Goal: Information Seeking & Learning: Find specific fact

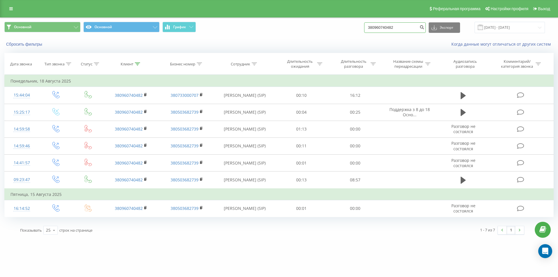
drag, startPoint x: 0, startPoint y: 0, endPoint x: 294, endPoint y: 29, distance: 295.7
click at [300, 29] on div "Основной Основной График 380960740482 Экспорт .csv .xls .xlsx 19.05.2025 - 19.0…" at bounding box center [279, 27] width 550 height 11
paste input "71855221"
type input "380971855221"
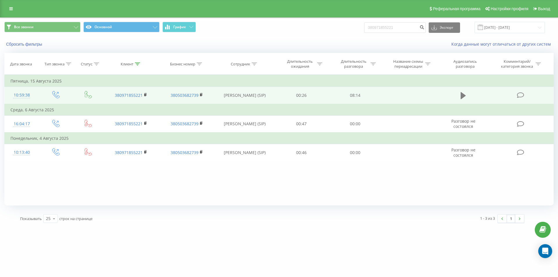
click at [462, 92] on icon at bounding box center [463, 96] width 5 height 8
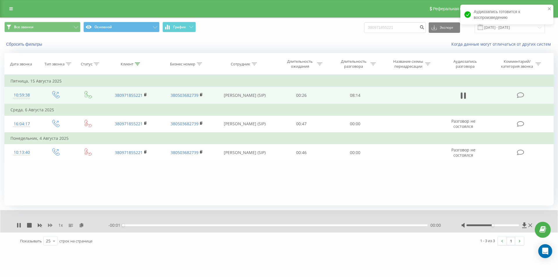
click at [49, 224] on icon at bounding box center [50, 225] width 5 height 5
click at [50, 224] on icon at bounding box center [50, 225] width 5 height 5
click at [84, 226] on icon at bounding box center [85, 225] width 5 height 4
click at [146, 93] on icon at bounding box center [145, 95] width 3 height 4
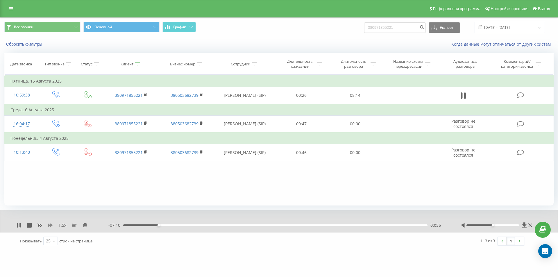
click at [51, 225] on icon at bounding box center [50, 225] width 5 height 3
click at [39, 226] on icon at bounding box center [40, 225] width 4 height 3
click at [50, 227] on icon at bounding box center [50, 225] width 5 height 5
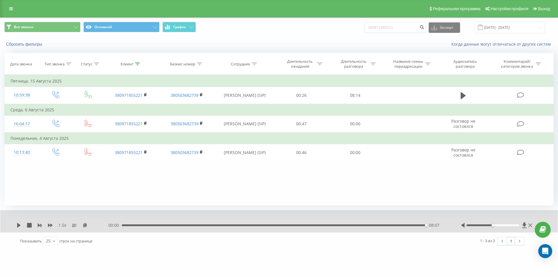
click at [406, 225] on div "08:07" at bounding box center [274, 226] width 304 height 2
click at [16, 225] on div "1.5 x - 00:32 07:34 07:34" at bounding box center [279, 221] width 558 height 22
click at [18, 225] on icon at bounding box center [18, 225] width 3 height 5
click at [395, 225] on div "07:36" at bounding box center [275, 226] width 304 height 2
click at [421, 225] on div "08:07" at bounding box center [274, 226] width 304 height 2
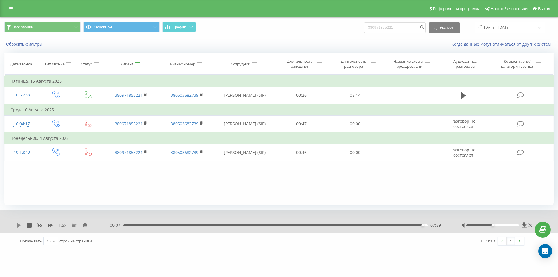
click at [18, 227] on icon at bounding box center [18, 225] width 3 height 5
click at [419, 226] on div "08:02" at bounding box center [275, 226] width 304 height 2
click at [19, 226] on icon at bounding box center [19, 225] width 5 height 5
click at [421, 225] on div "07:56" at bounding box center [275, 226] width 304 height 2
click at [39, 226] on icon at bounding box center [40, 225] width 4 height 3
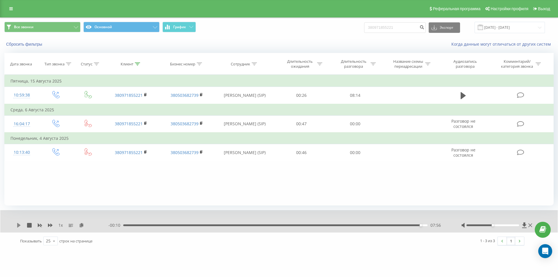
click at [18, 225] on icon at bounding box center [18, 225] width 3 height 5
click at [19, 227] on icon at bounding box center [19, 225] width 5 height 5
drag, startPoint x: 402, startPoint y: 30, endPoint x: 286, endPoint y: 32, distance: 115.8
click at [289, 32] on div "Все звонки Основной График 380971855221 Экспорт .csv .xls .xlsx 20.05.2025 - 20…" at bounding box center [279, 27] width 550 height 11
paste input "505360282"
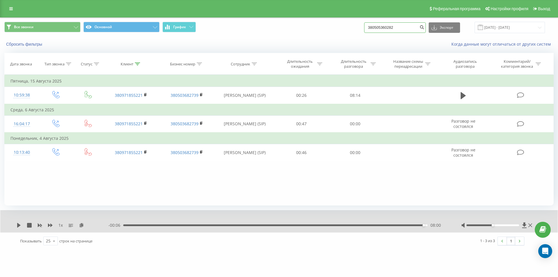
type input "380505360282"
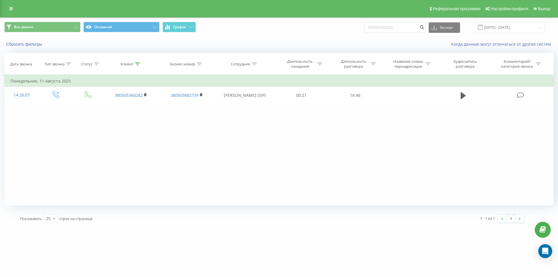
click at [112, 143] on div "Фильтровать по условию Равно Введите значение Отмена OK Фильтровать по условию …" at bounding box center [279, 140] width 550 height 131
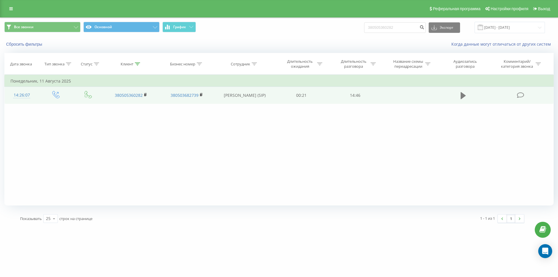
click at [464, 95] on icon at bounding box center [463, 95] width 5 height 7
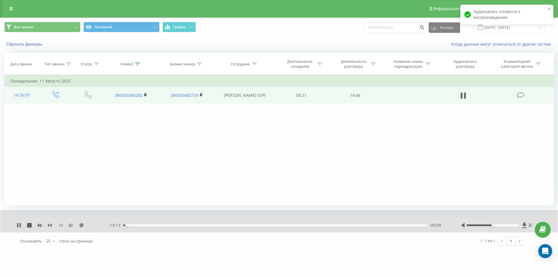
click at [51, 227] on icon at bounding box center [50, 225] width 5 height 3
click at [84, 226] on icon at bounding box center [85, 225] width 5 height 4
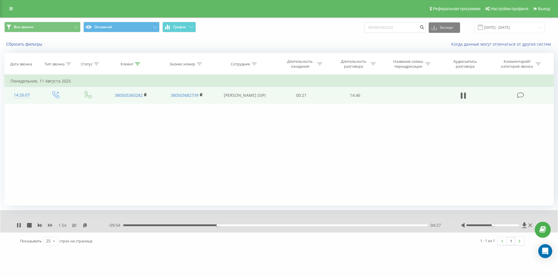
click at [50, 224] on icon at bounding box center [50, 225] width 5 height 5
click at [39, 225] on rect at bounding box center [40, 225] width 4 height 4
click at [54, 225] on div "1 x" at bounding box center [63, 225] width 92 height 6
click at [51, 226] on icon at bounding box center [50, 225] width 5 height 3
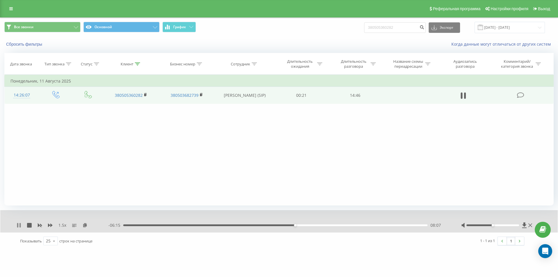
click at [20, 227] on icon at bounding box center [19, 225] width 1 height 5
click at [19, 224] on icon at bounding box center [18, 225] width 3 height 5
click at [294, 224] on div "- 06:06 08:15 08:15" at bounding box center [277, 225] width 339 height 6
click at [293, 224] on div "- 06:05 08:16 08:16" at bounding box center [277, 225] width 339 height 6
click at [293, 225] on div "07:59" at bounding box center [275, 226] width 304 height 2
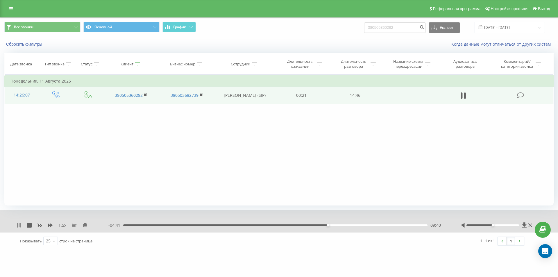
click at [17, 225] on icon at bounding box center [17, 225] width 1 height 5
click at [18, 224] on icon at bounding box center [18, 225] width 3 height 5
click at [322, 226] on div "09:42" at bounding box center [275, 226] width 304 height 2
click at [328, 226] on div "09:41" at bounding box center [275, 226] width 304 height 2
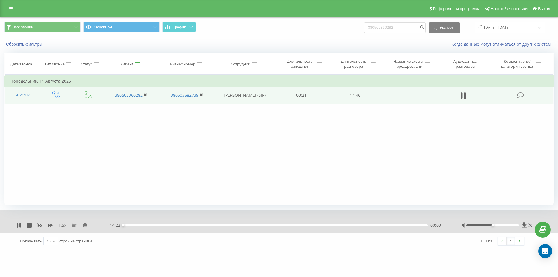
click at [327, 225] on div "00:00" at bounding box center [275, 226] width 304 height 2
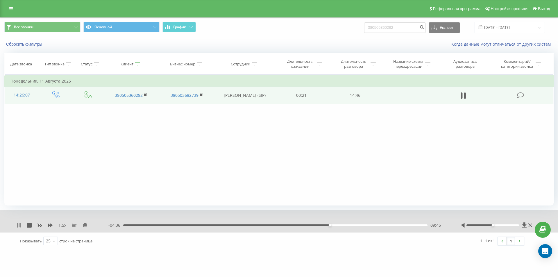
click at [18, 224] on icon at bounding box center [17, 225] width 1 height 5
click at [18, 224] on icon at bounding box center [18, 225] width 3 height 5
click at [422, 225] on div "14:22" at bounding box center [274, 226] width 304 height 2
click at [18, 224] on icon at bounding box center [18, 225] width 3 height 5
click at [418, 225] on div "13:55" at bounding box center [275, 226] width 304 height 2
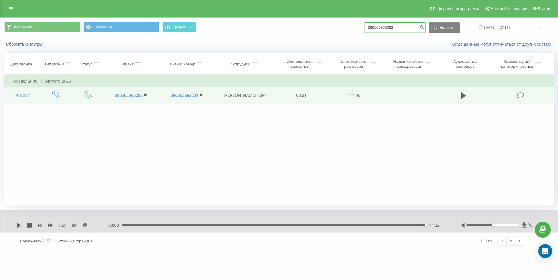
drag, startPoint x: 401, startPoint y: 29, endPoint x: 325, endPoint y: 34, distance: 75.8
click at [341, 35] on div "Все звонки Основной График 380505360282 Экспорт .csv .xls .xlsx 20.05.2025 - 20…" at bounding box center [279, 27] width 558 height 19
paste input "966262533"
type input "380966262533"
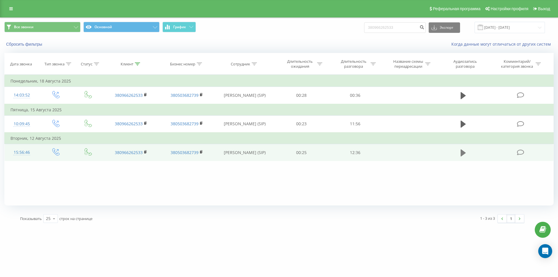
click at [462, 156] on icon at bounding box center [463, 153] width 5 height 8
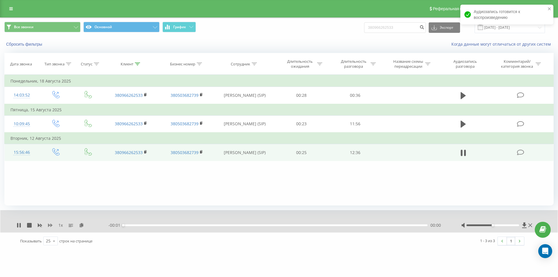
click at [49, 225] on icon at bounding box center [50, 225] width 5 height 3
click at [86, 227] on icon at bounding box center [85, 225] width 5 height 4
click at [145, 152] on rect at bounding box center [145, 152] width 2 height 3
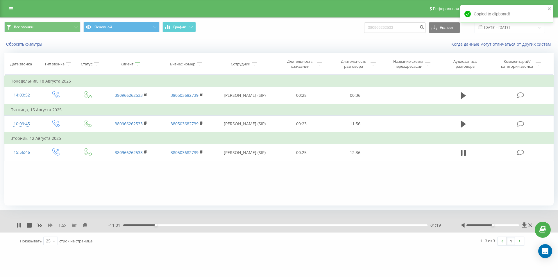
click at [50, 227] on icon at bounding box center [50, 225] width 5 height 5
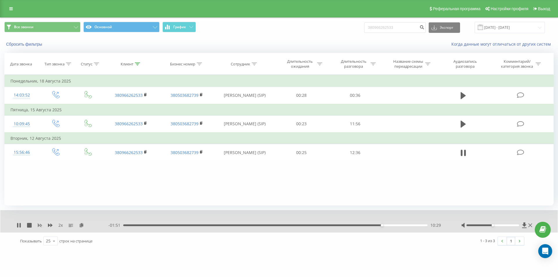
click at [39, 225] on icon at bounding box center [40, 225] width 5 height 5
click at [51, 225] on icon at bounding box center [50, 225] width 5 height 3
click at [412, 225] on div "11:41" at bounding box center [275, 226] width 304 height 2
click at [40, 226] on rect at bounding box center [40, 225] width 4 height 4
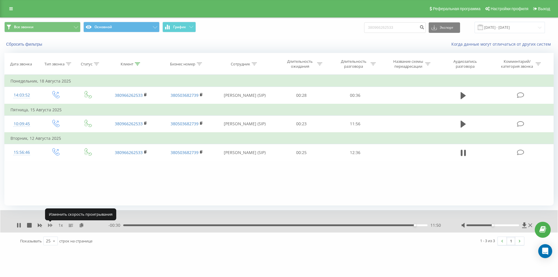
click at [51, 226] on icon at bounding box center [50, 225] width 5 height 3
click at [21, 226] on icon at bounding box center [19, 225] width 5 height 5
click at [17, 227] on icon at bounding box center [19, 225] width 5 height 5
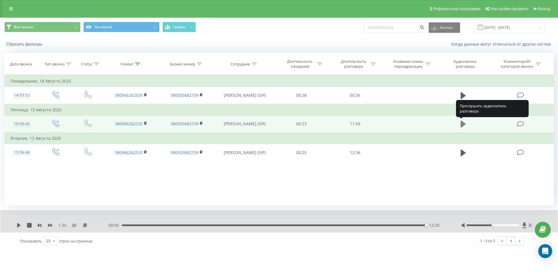
click at [464, 124] on icon at bounding box center [463, 124] width 5 height 7
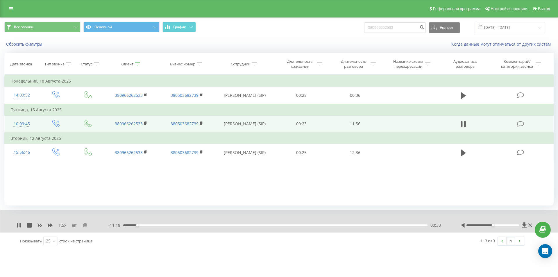
click at [85, 225] on icon at bounding box center [85, 225] width 5 height 4
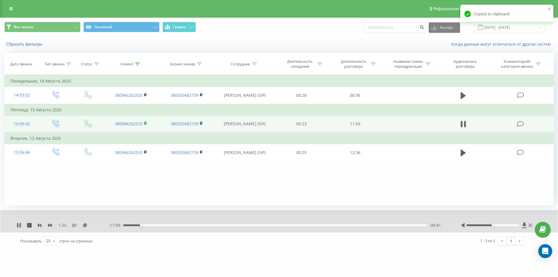
click at [146, 124] on rect at bounding box center [145, 123] width 2 height 3
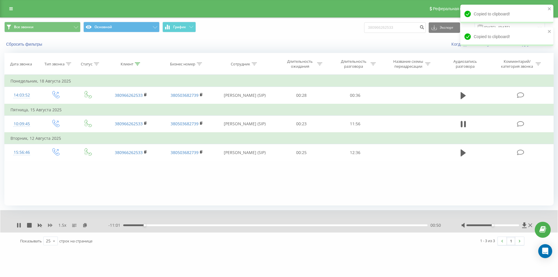
click at [51, 225] on icon at bounding box center [50, 225] width 5 height 3
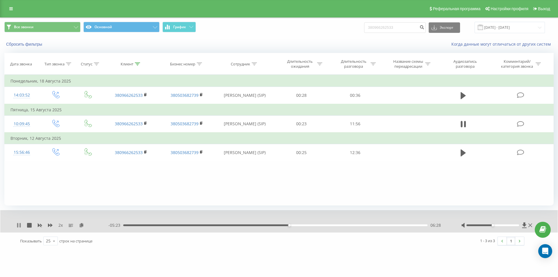
click at [18, 226] on icon at bounding box center [17, 225] width 1 height 5
click at [18, 226] on icon at bounding box center [18, 225] width 3 height 5
click at [39, 225] on icon at bounding box center [40, 225] width 4 height 3
click at [51, 226] on icon at bounding box center [50, 225] width 5 height 3
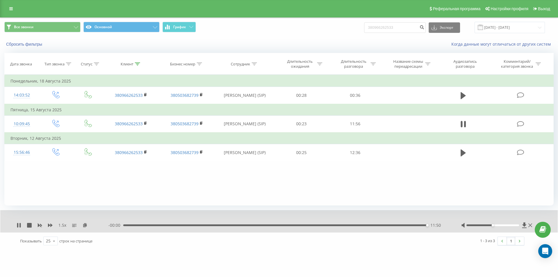
click at [409, 225] on div "11:50" at bounding box center [275, 226] width 304 height 2
click at [122, 187] on div "Фильтровать по условию Равно Введите значение Отмена OK Фильтровать по условию …" at bounding box center [279, 140] width 550 height 131
click at [429, 173] on div "Фильтровать по условию Равно Введите значение Отмена OK Фильтровать по условию …" at bounding box center [279, 140] width 550 height 131
